Goal: Information Seeking & Learning: Learn about a topic

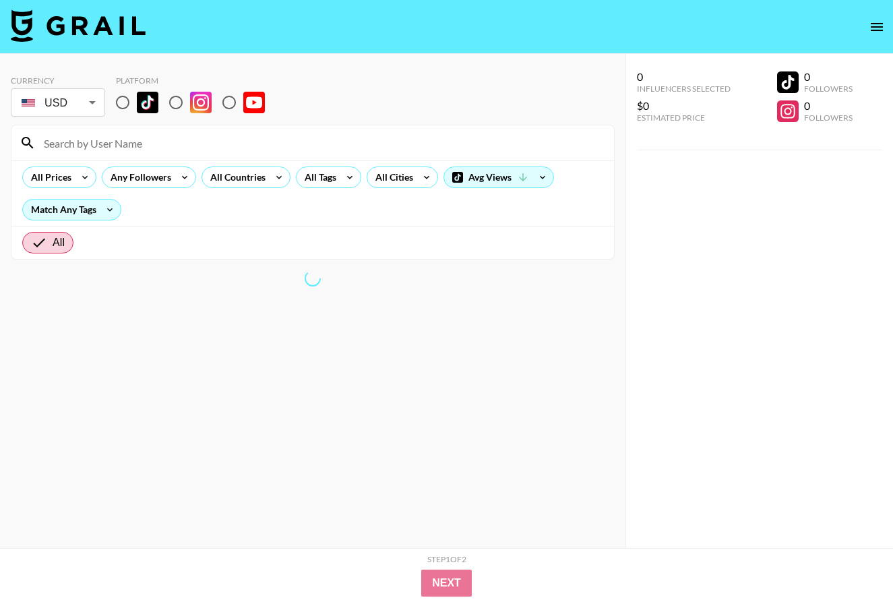
click at [125, 112] on input "radio" at bounding box center [122, 102] width 28 height 28
radio input "true"
click at [100, 142] on input at bounding box center [321, 143] width 570 height 22
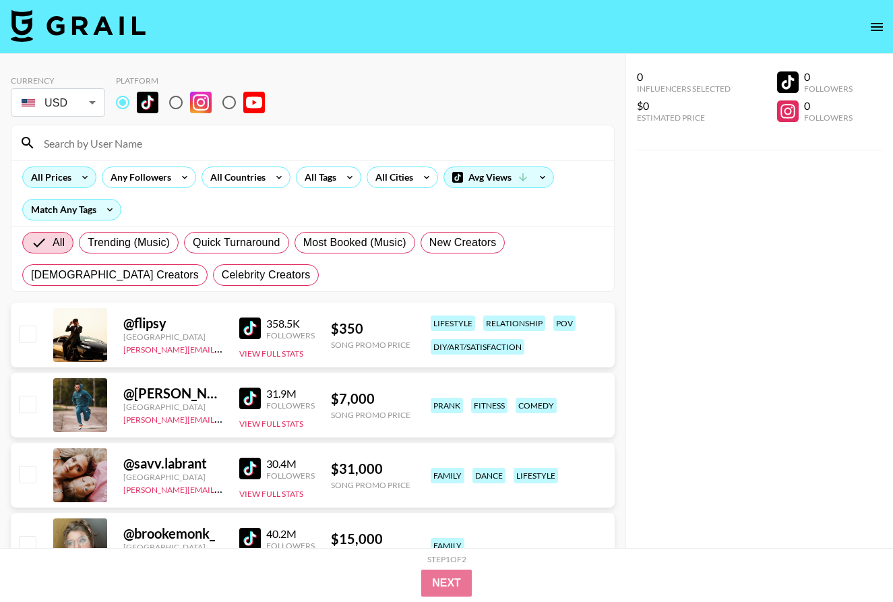
click at [68, 183] on div "All Prices" at bounding box center [48, 177] width 51 height 20
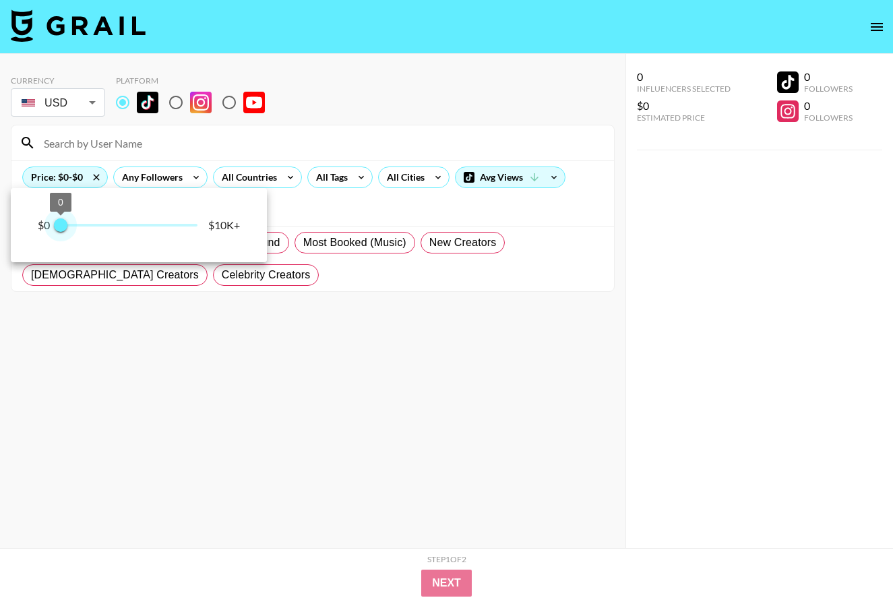
type input "250"
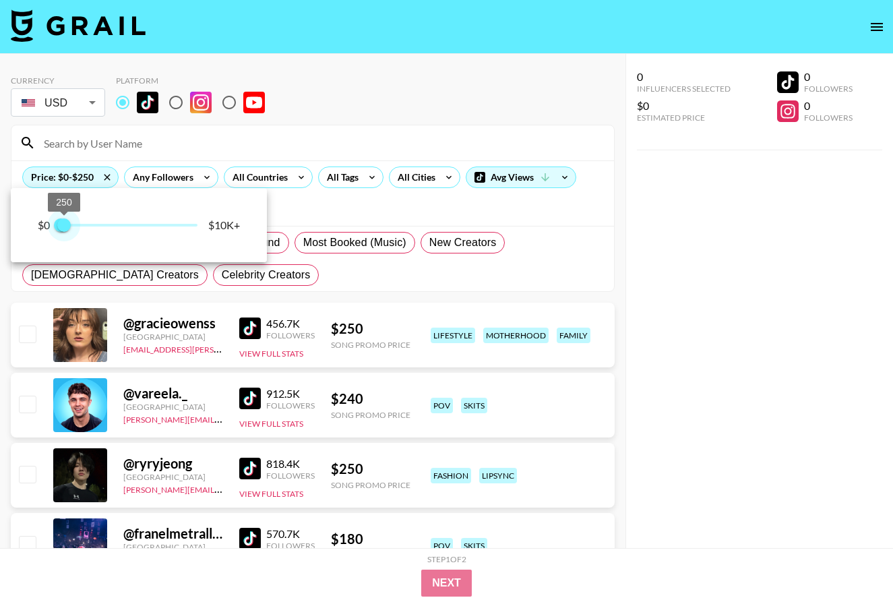
drag, startPoint x: 197, startPoint y: 225, endPoint x: 65, endPoint y: 226, distance: 132.8
click at [65, 226] on span "250" at bounding box center [63, 224] width 13 height 13
click at [356, 209] on div at bounding box center [446, 301] width 893 height 602
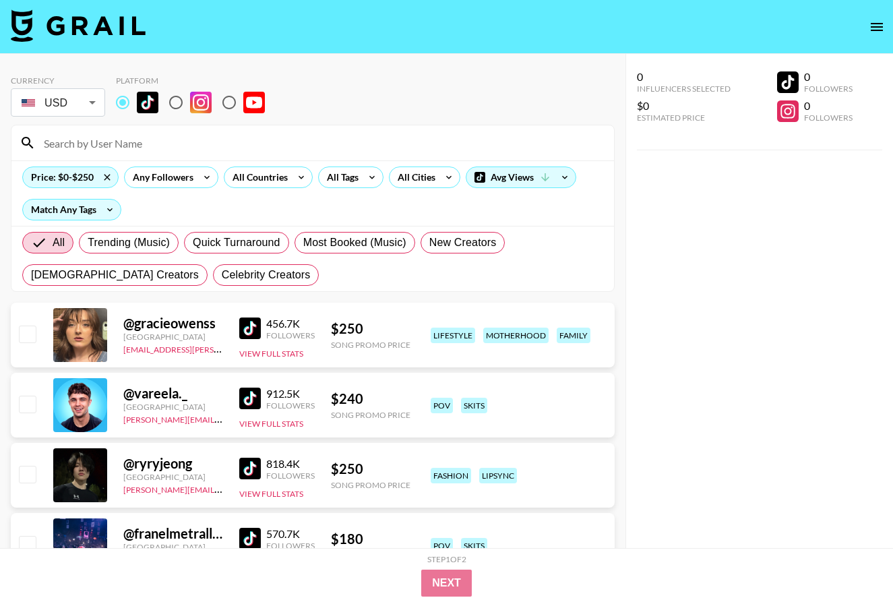
click at [96, 223] on div "Price: $0-$250 Any Followers All Countries All Tags All Cities Avg Views Match …" at bounding box center [312, 192] width 602 height 65
click at [94, 215] on div "Match Any Tags" at bounding box center [72, 209] width 98 height 20
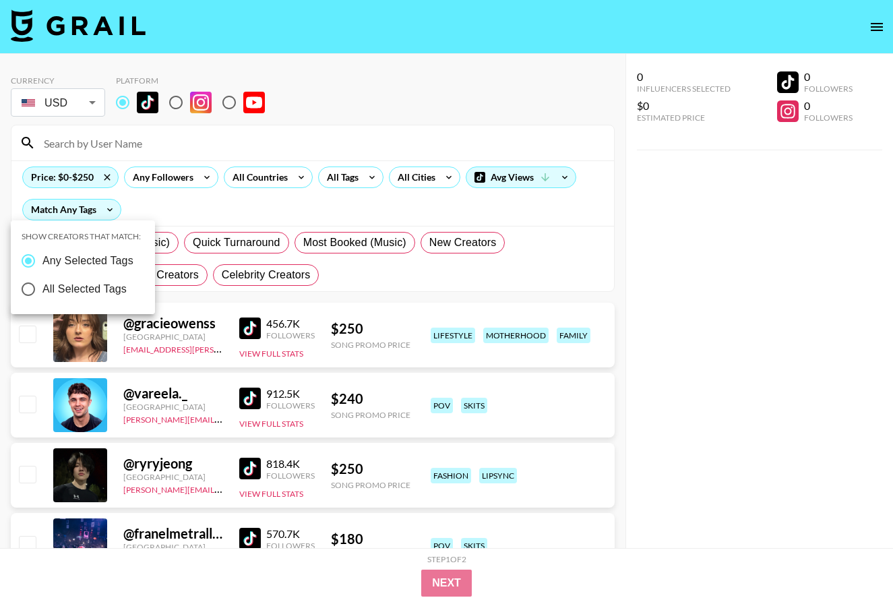
click at [173, 217] on div at bounding box center [446, 301] width 893 height 602
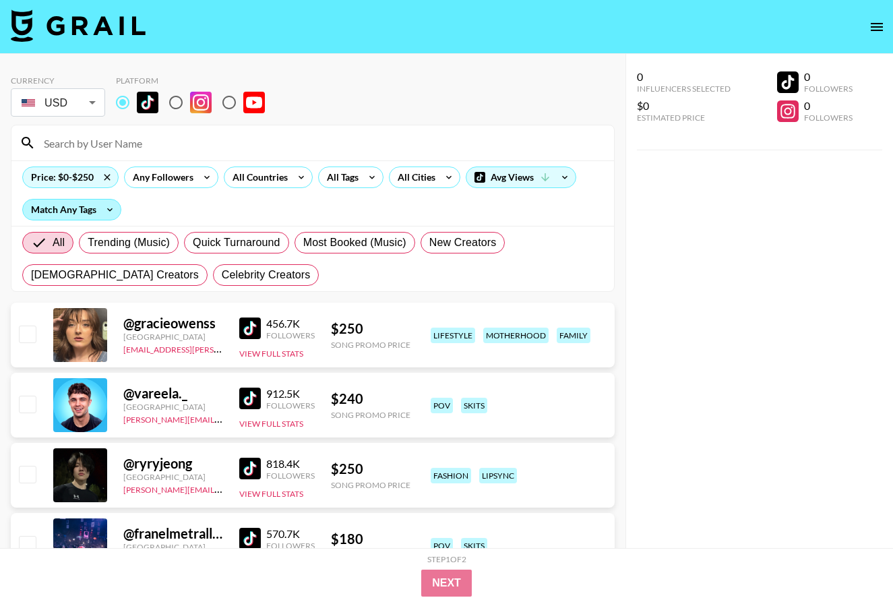
click at [92, 210] on div "Match Any Tags" at bounding box center [72, 209] width 98 height 20
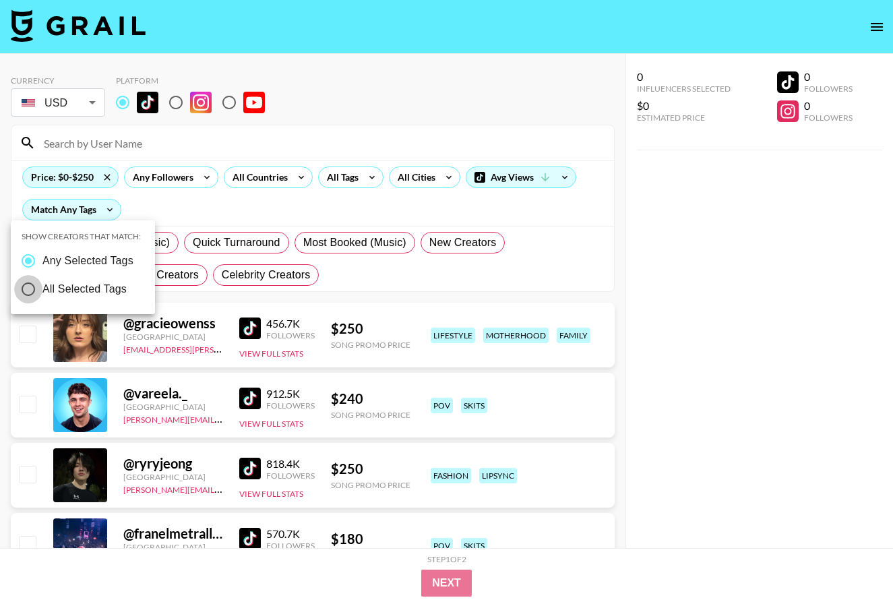
click at [34, 288] on input "All Selected Tags" at bounding box center [28, 289] width 28 height 28
radio input "true"
radio input "false"
click at [186, 231] on div at bounding box center [446, 301] width 893 height 602
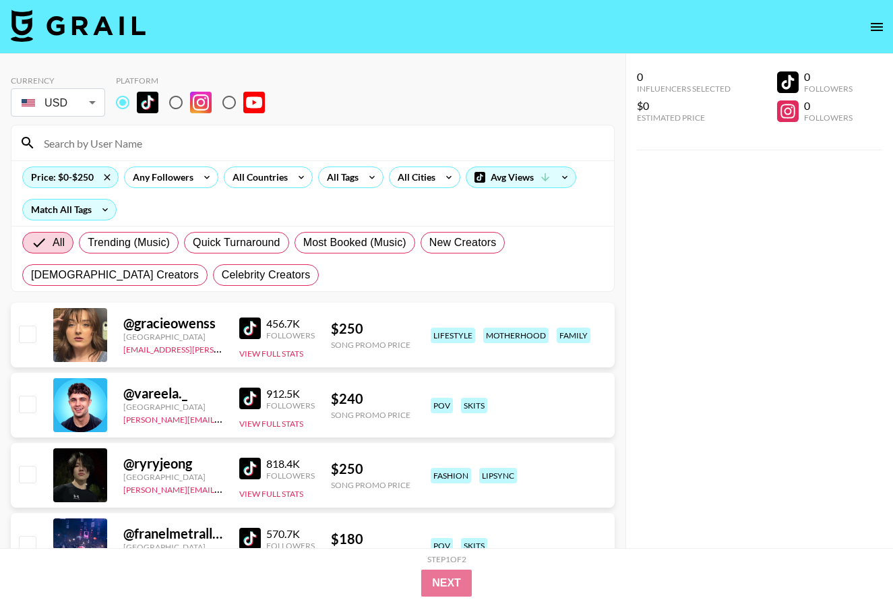
click at [361, 161] on div "Price: $0-$250 Any Followers All Countries All Tags All Cities Avg Views Match …" at bounding box center [312, 192] width 602 height 65
click at [346, 185] on div "All Tags" at bounding box center [340, 177] width 42 height 20
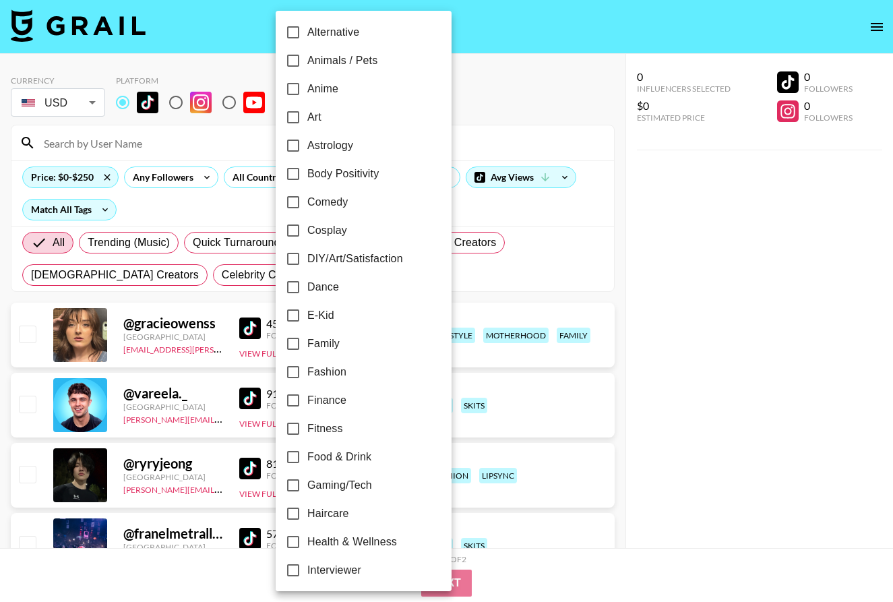
scroll to position [91, 0]
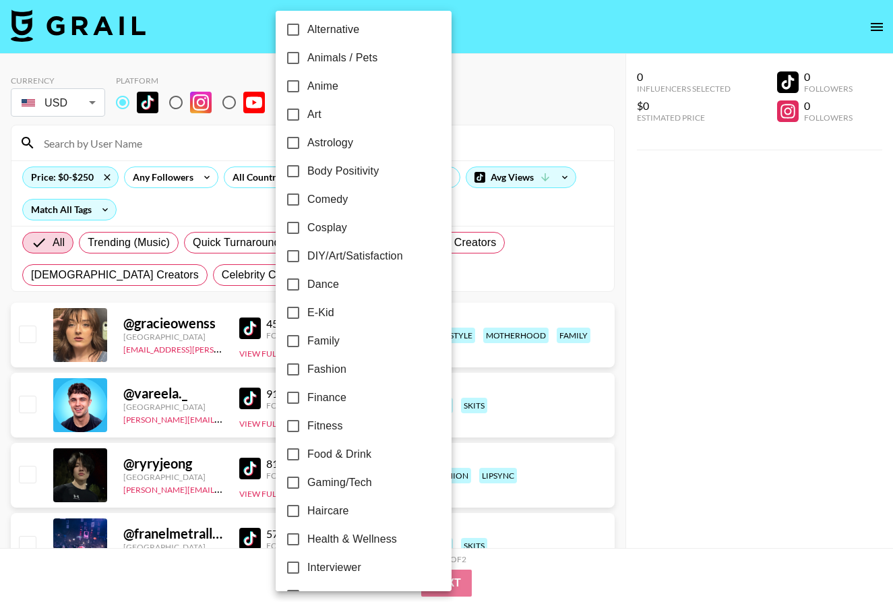
click at [299, 425] on input "Fitness" at bounding box center [293, 426] width 28 height 28
checkbox input "true"
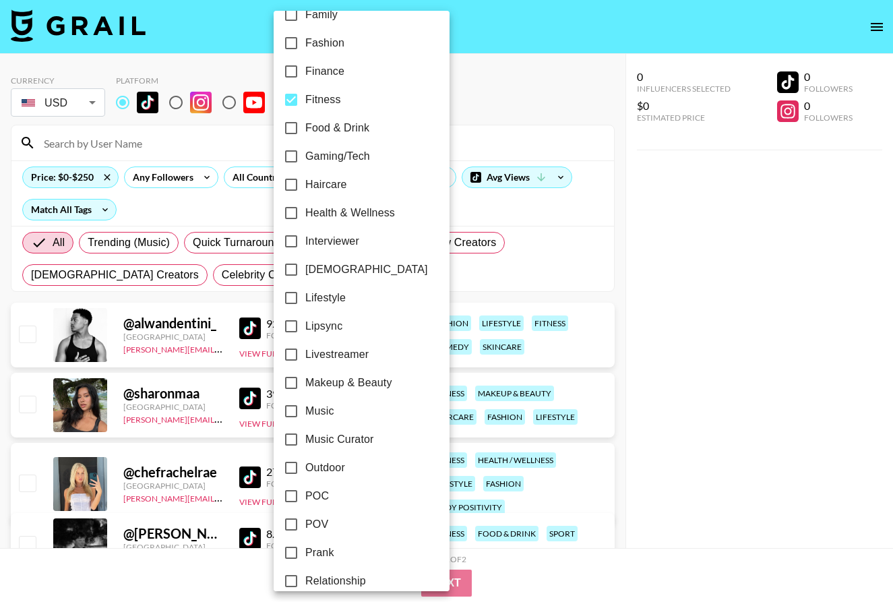
scroll to position [418, 0]
click at [557, 268] on div at bounding box center [446, 301] width 893 height 602
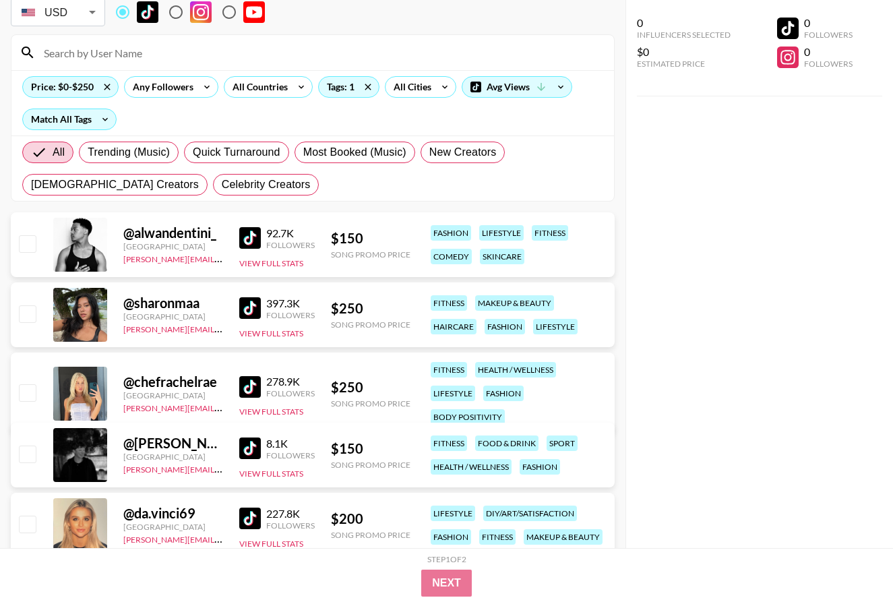
scroll to position [100, 0]
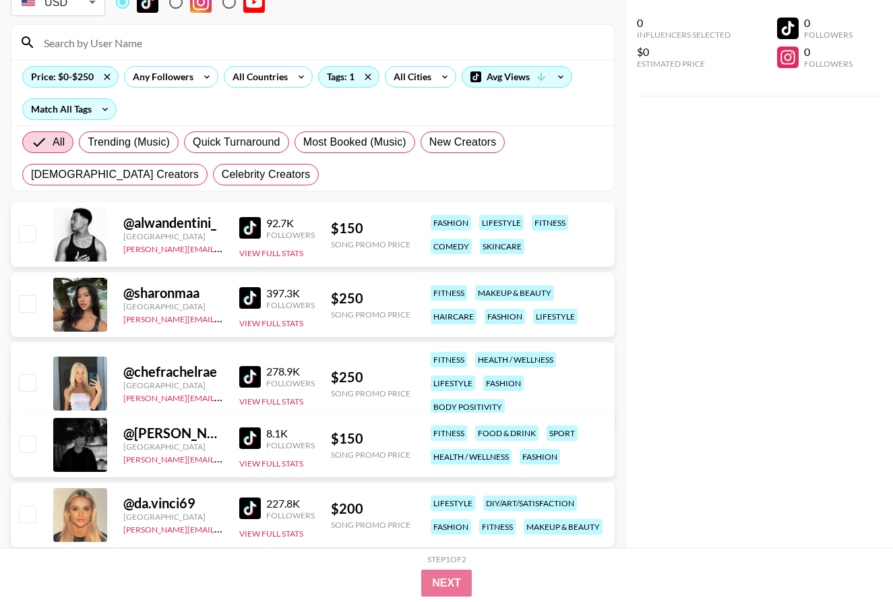
click at [250, 228] on img at bounding box center [250, 228] width 22 height 22
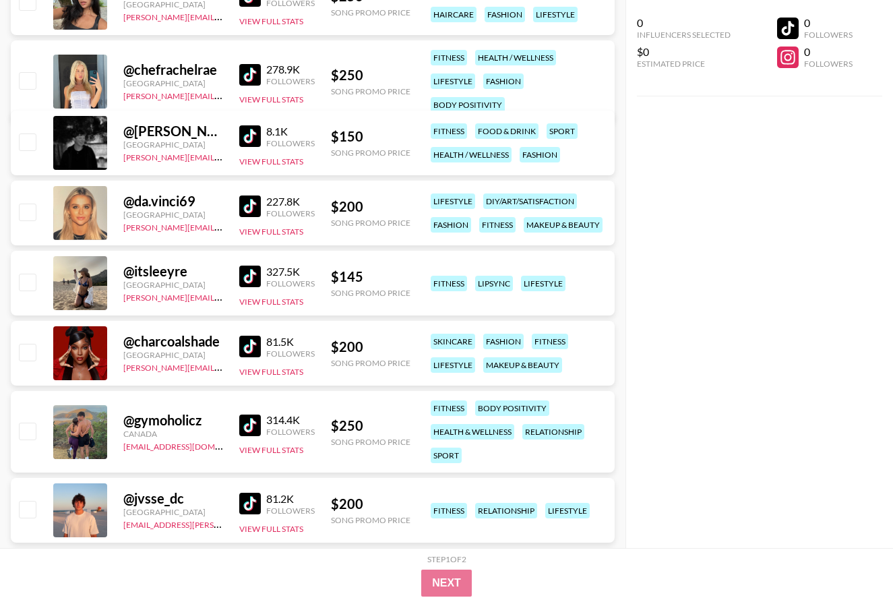
scroll to position [429, 0]
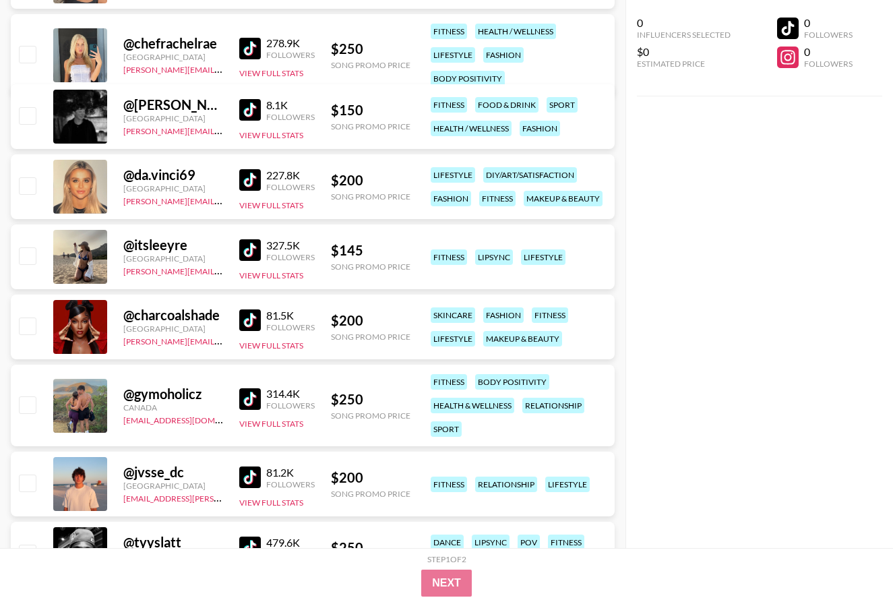
click at [248, 388] on img at bounding box center [250, 399] width 22 height 22
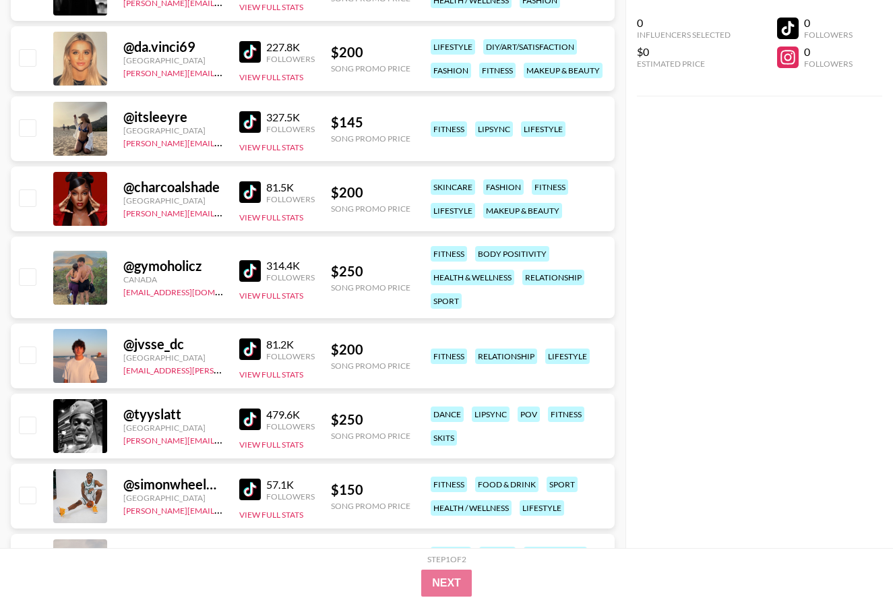
scroll to position [555, 0]
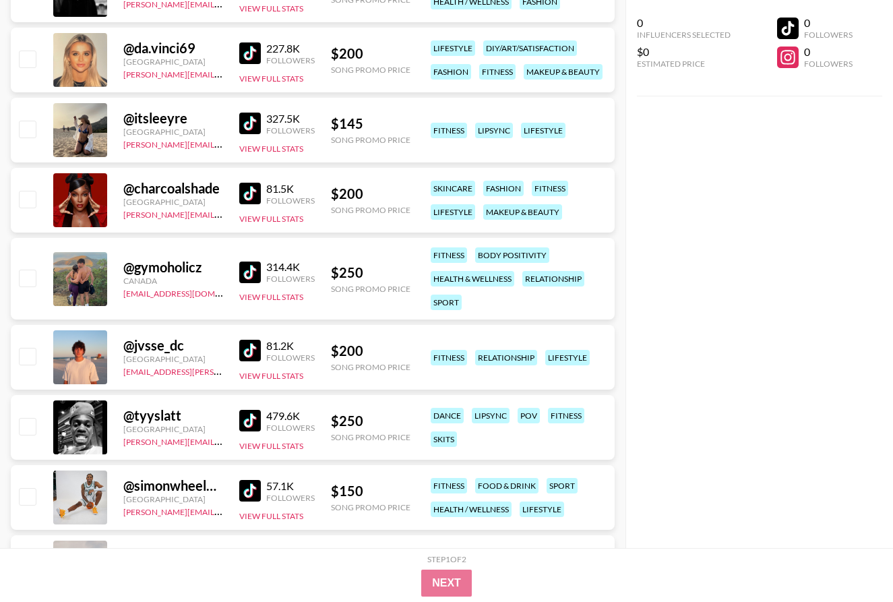
click at [257, 411] on img at bounding box center [250, 421] width 22 height 22
click at [251, 489] on img at bounding box center [250, 491] width 22 height 22
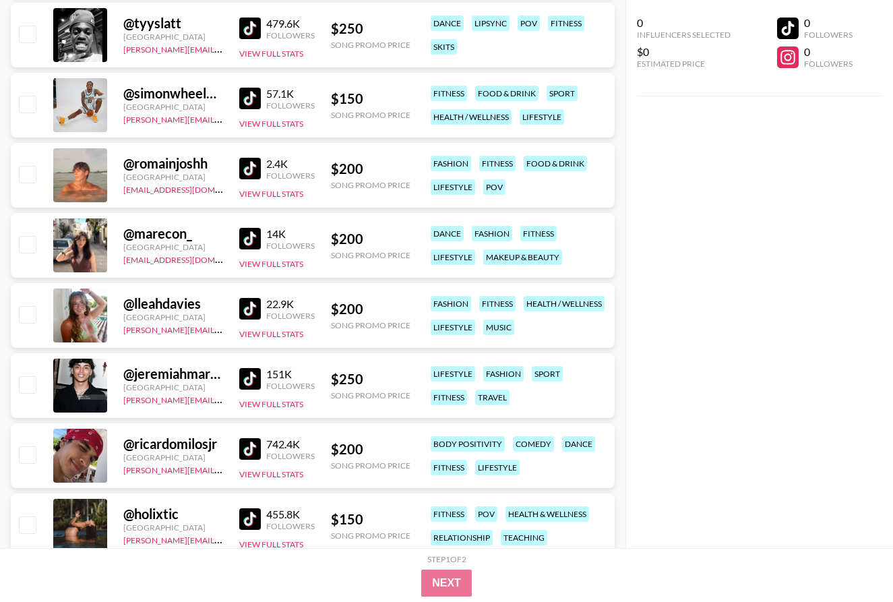
scroll to position [972, 0]
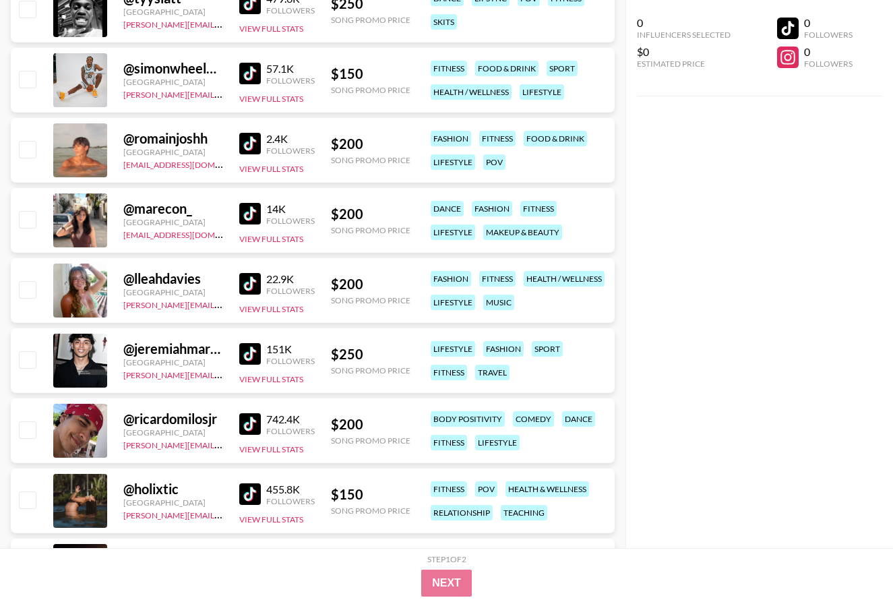
click at [246, 345] on img at bounding box center [250, 354] width 22 height 22
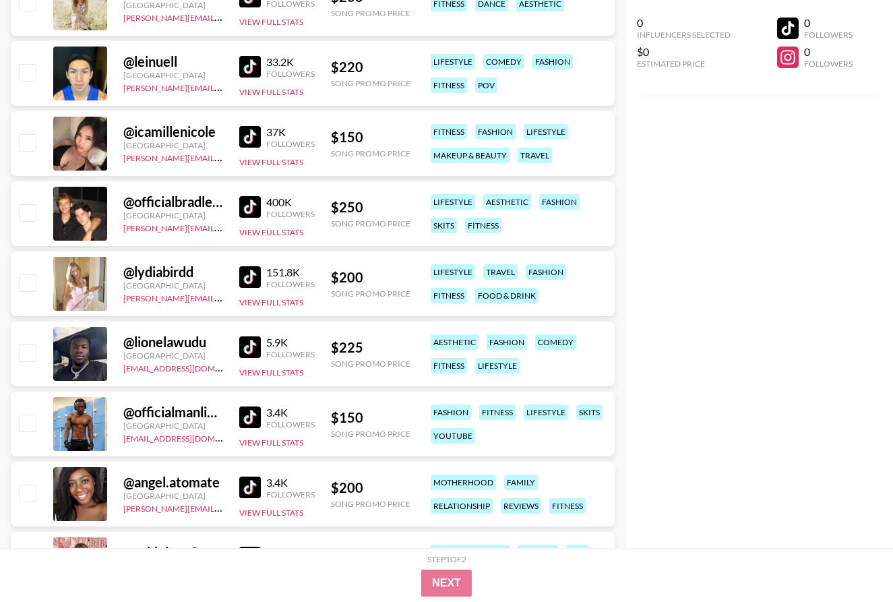
scroll to position [2049, 0]
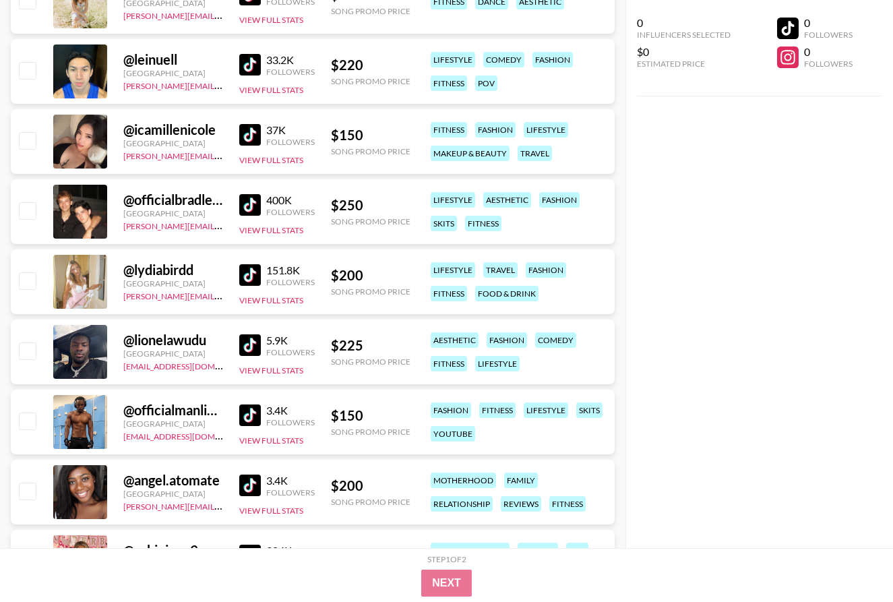
click at [250, 340] on img at bounding box center [250, 345] width 22 height 22
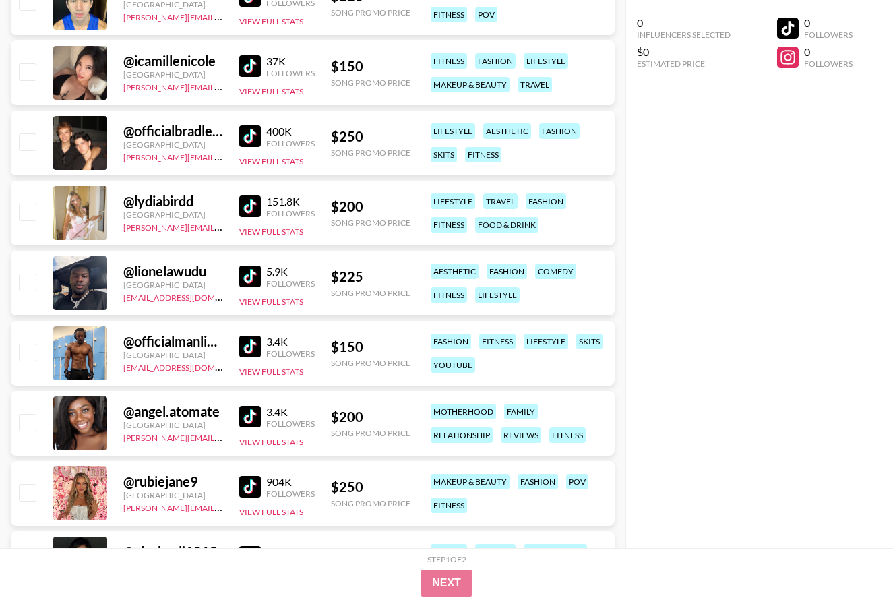
scroll to position [2126, 0]
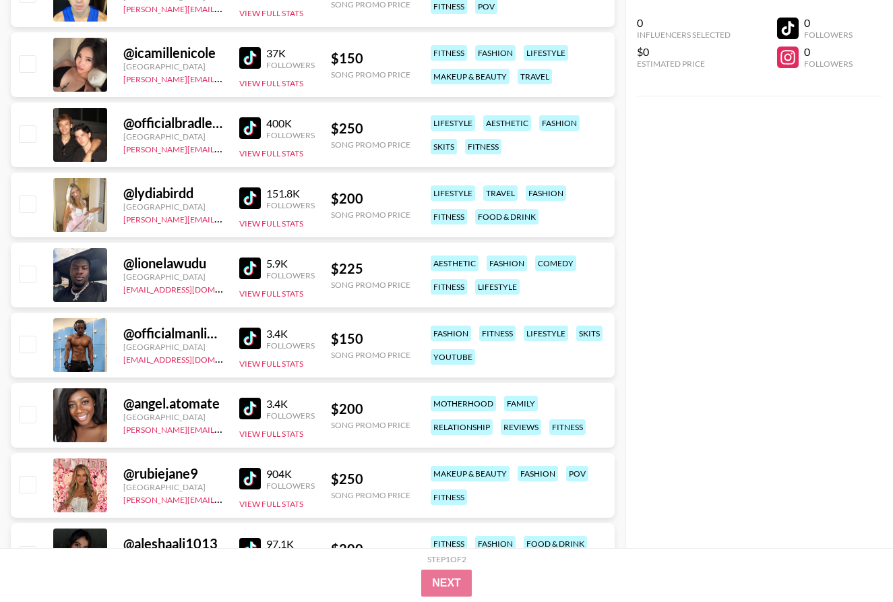
click at [247, 336] on img at bounding box center [250, 339] width 22 height 22
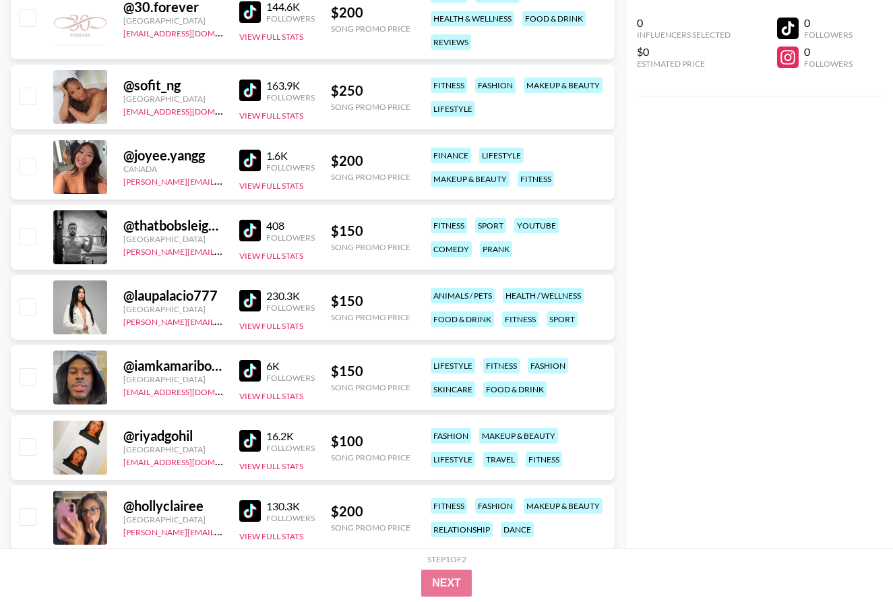
scroll to position [2814, 0]
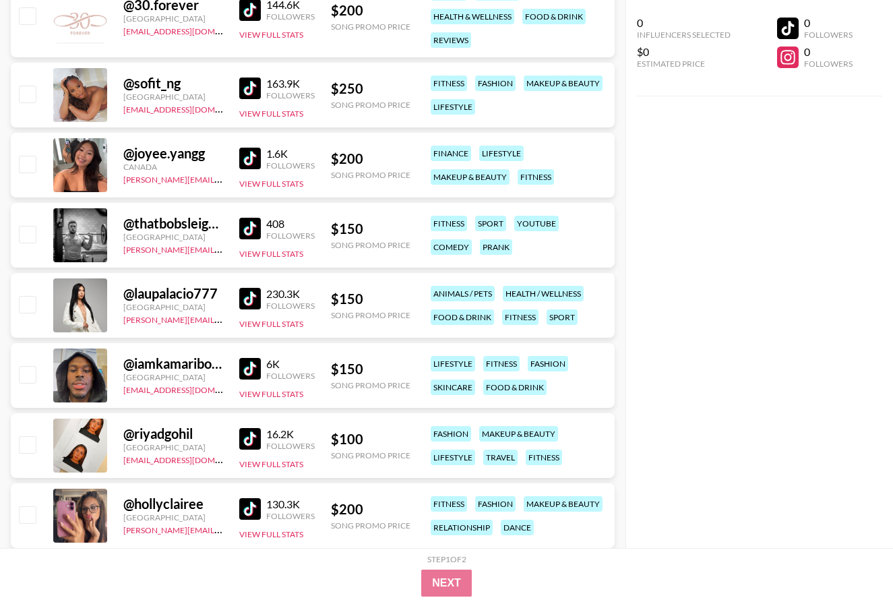
click at [254, 226] on img at bounding box center [250, 229] width 22 height 22
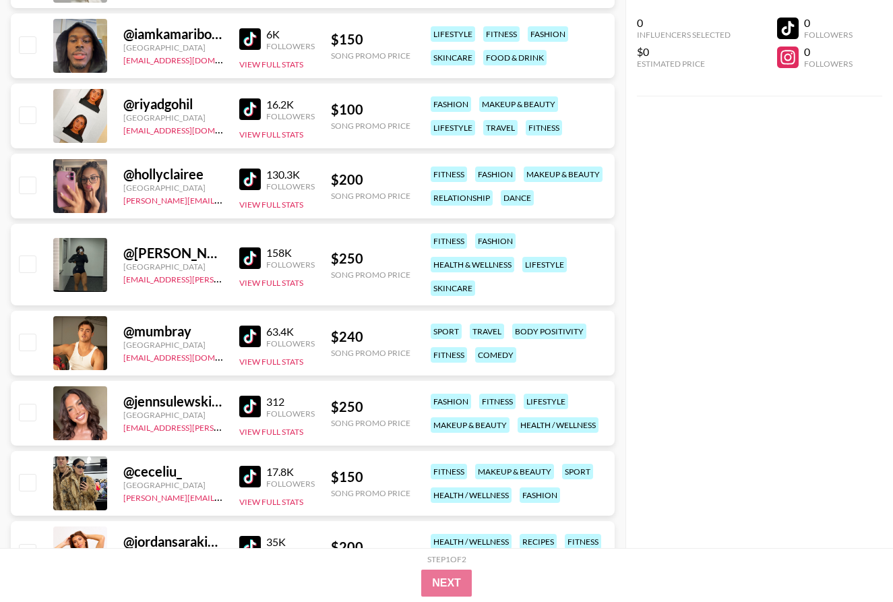
scroll to position [3148, 0]
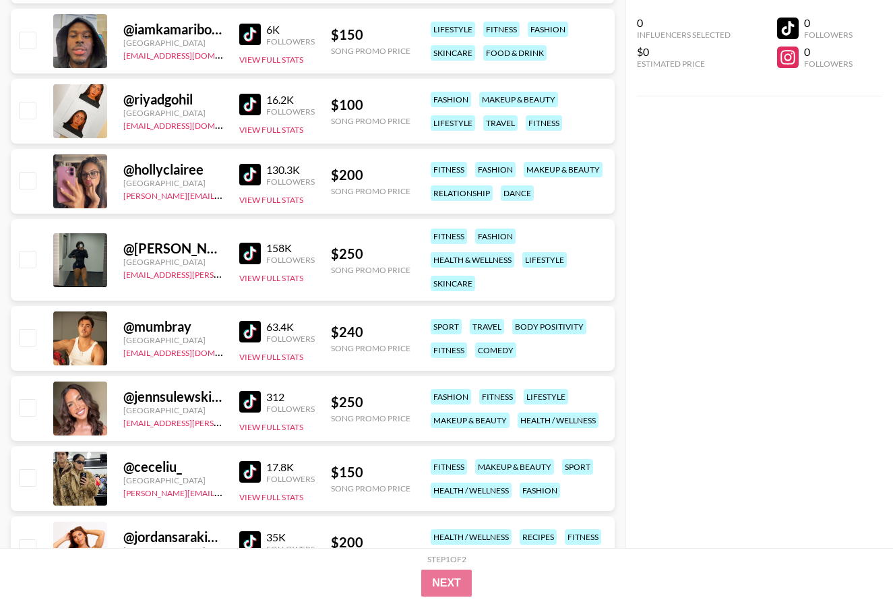
click at [249, 331] on img at bounding box center [250, 332] width 22 height 22
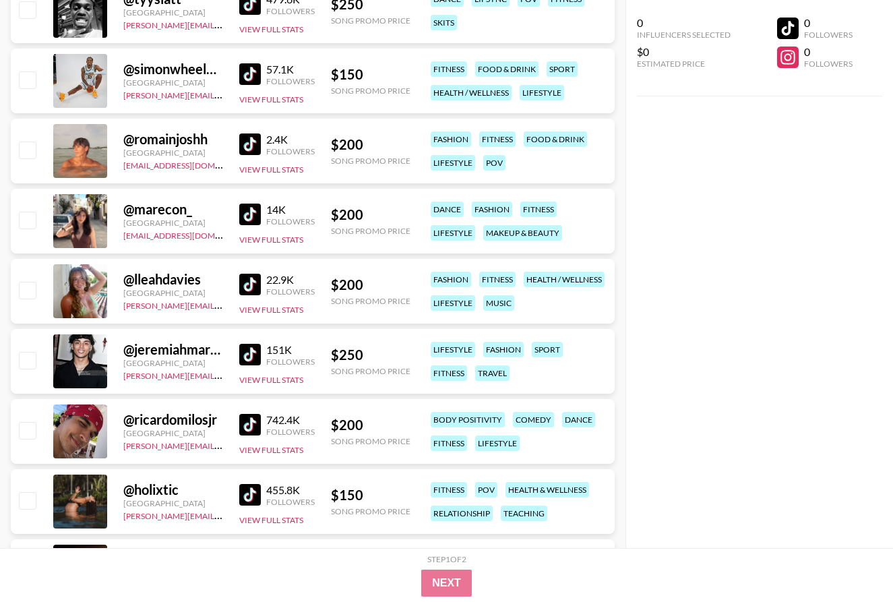
scroll to position [973, 0]
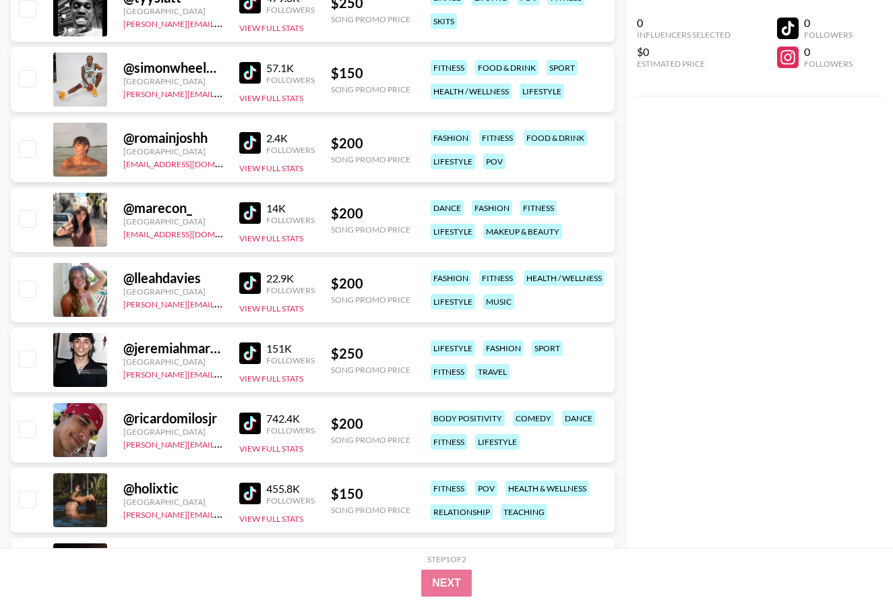
click at [250, 352] on img at bounding box center [250, 353] width 22 height 22
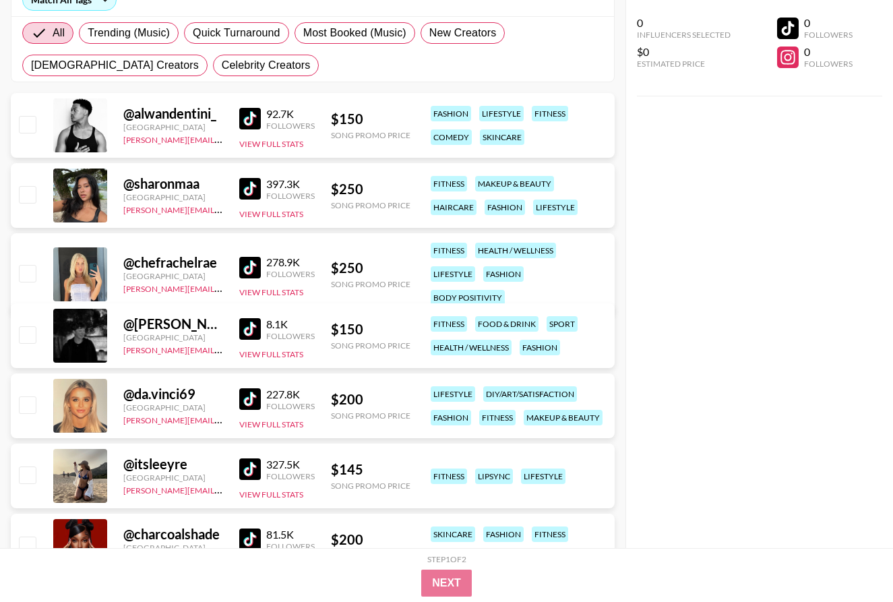
scroll to position [211, 0]
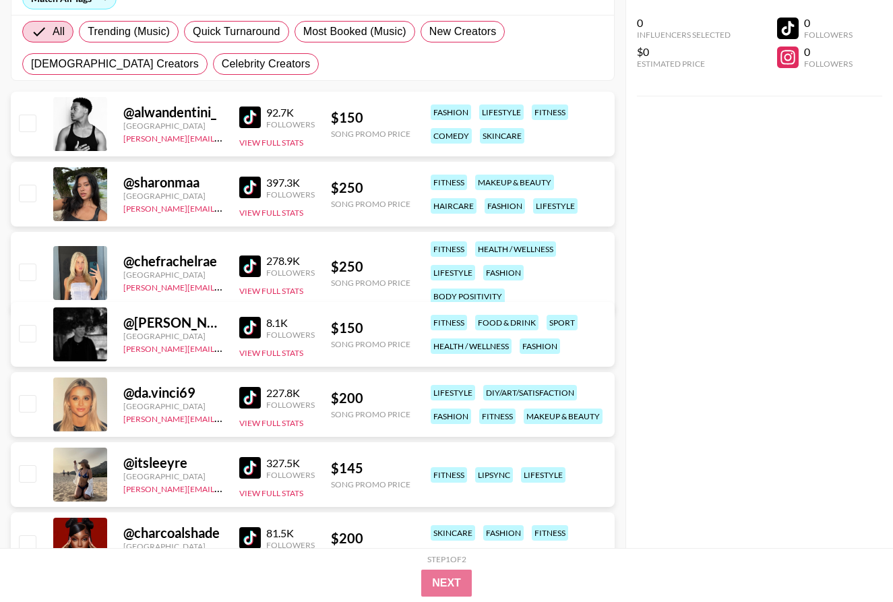
click at [252, 179] on img at bounding box center [250, 188] width 22 height 22
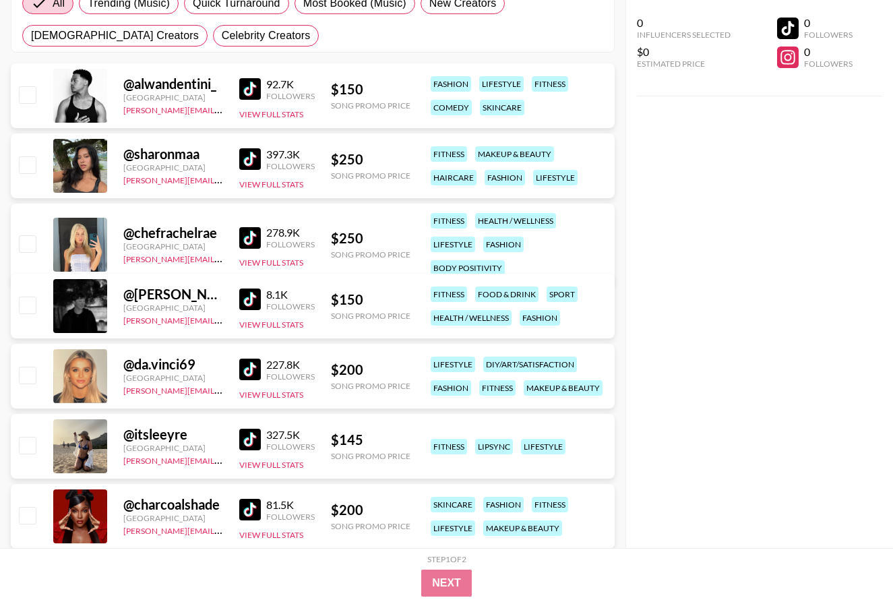
scroll to position [241, 0]
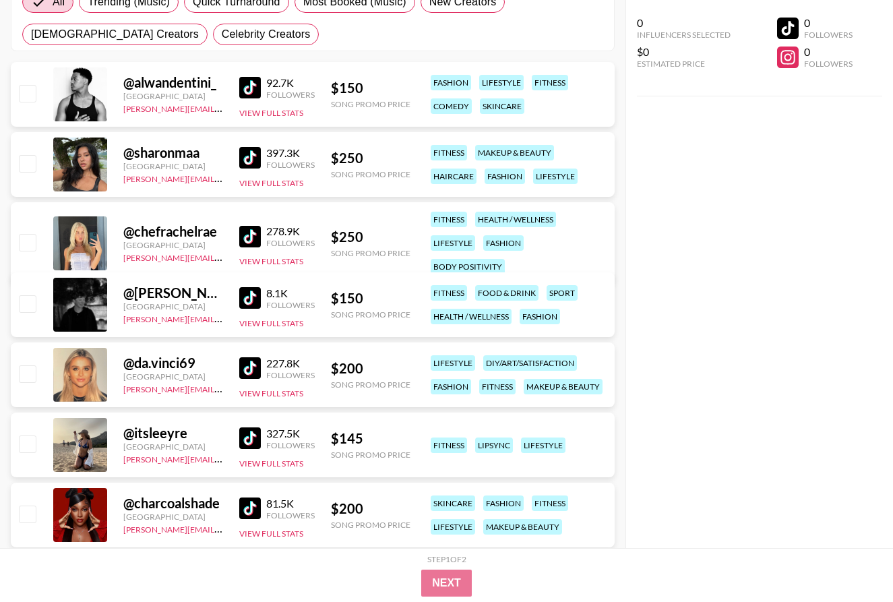
click at [248, 226] on img at bounding box center [250, 237] width 22 height 22
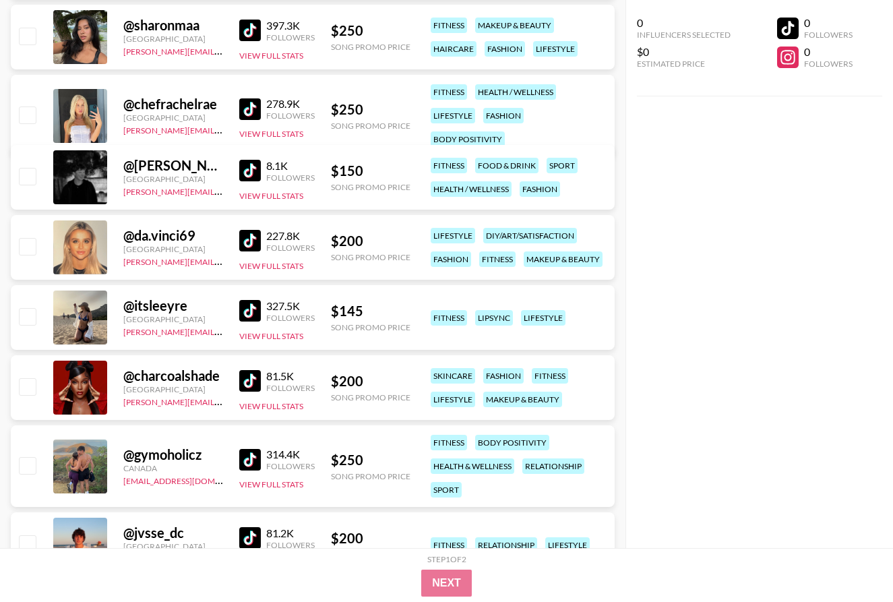
scroll to position [0, 0]
